Goal: Find specific page/section: Find specific page/section

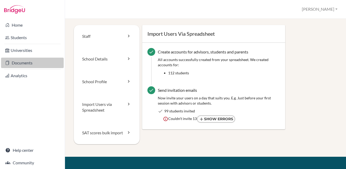
click at [27, 63] on link "Documents" at bounding box center [32, 62] width 63 height 10
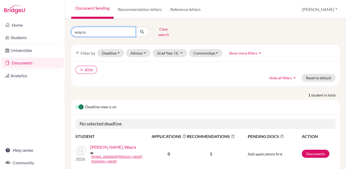
click at [131, 30] on input "wayra" at bounding box center [103, 32] width 64 height 10
type input "Rishit"
click at [144, 31] on icon "submit" at bounding box center [142, 31] width 5 height 5
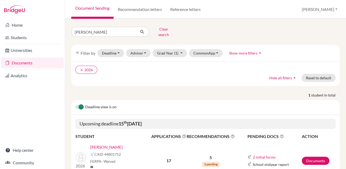
click at [101, 144] on link "[PERSON_NAME]" at bounding box center [106, 147] width 33 height 6
